Goal: Navigation & Orientation: Go to known website

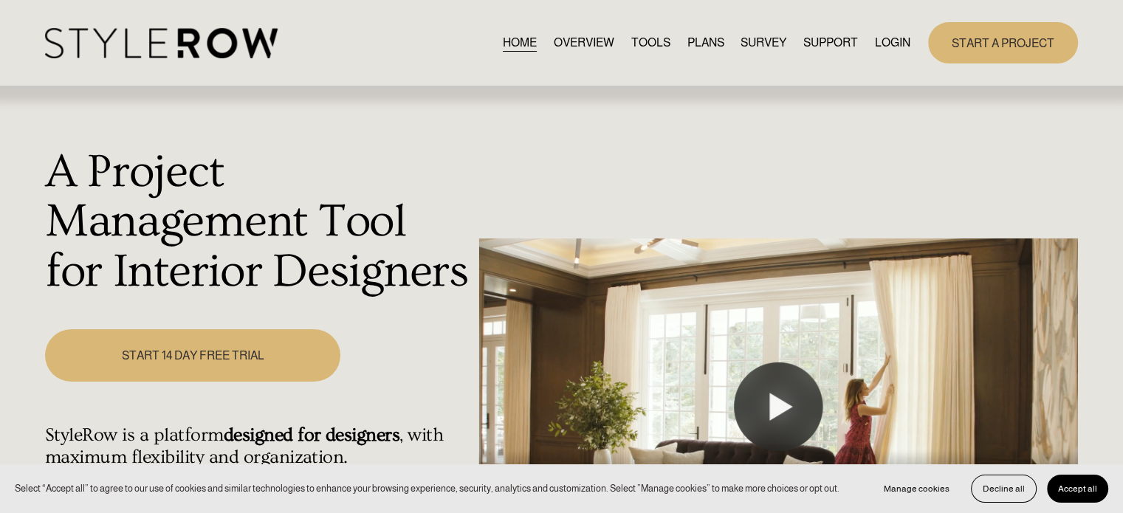
click at [879, 47] on link "LOGIN" at bounding box center [892, 43] width 35 height 20
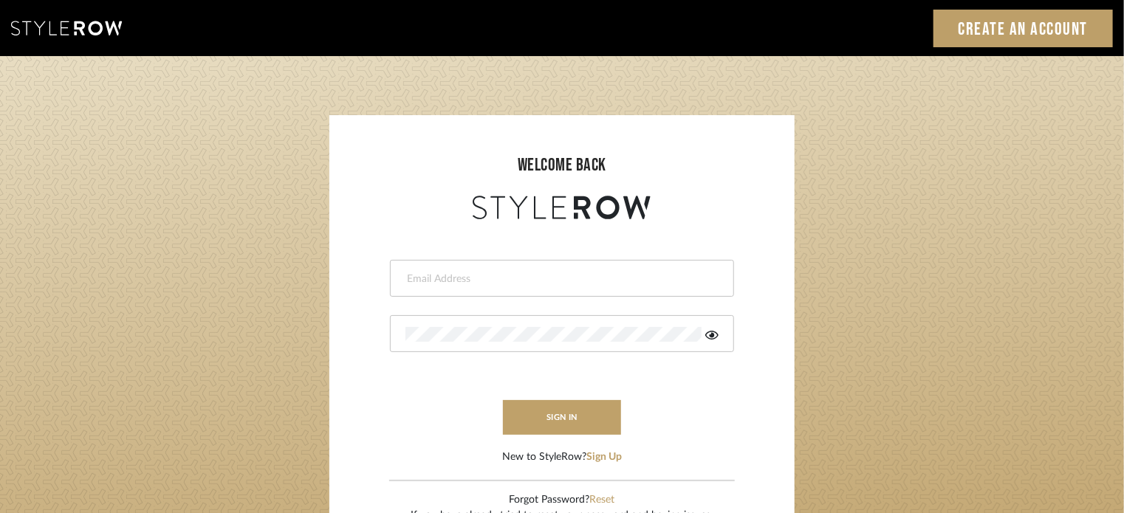
click at [546, 265] on div at bounding box center [562, 278] width 344 height 37
paste input "intern@meyerinteriors.com"
type input "intern@meyerinteriors.com"
